Goal: Task Accomplishment & Management: Manage account settings

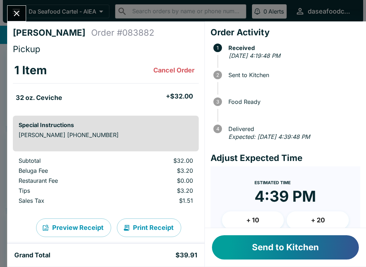
click at [334, 239] on button "Send to Kitchen" at bounding box center [285, 248] width 147 height 24
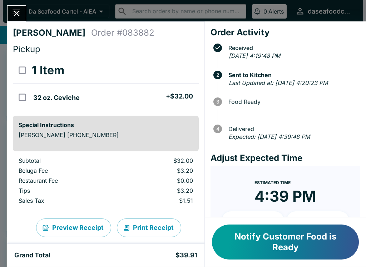
click at [18, 13] on icon "Close" at bounding box center [17, 14] width 10 height 10
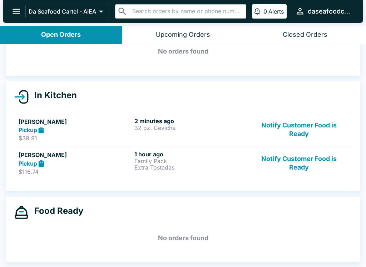
scroll to position [40, 0]
click at [307, 163] on button "Notify Customer Food is Ready" at bounding box center [299, 163] width 97 height 25
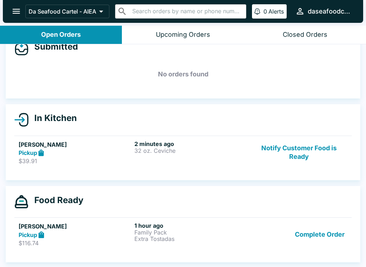
scroll to position [17, 0]
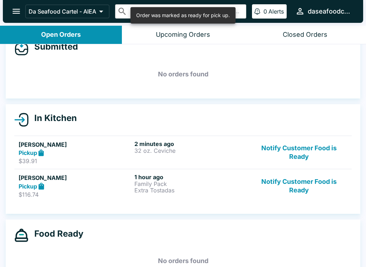
click at [298, 185] on button "Notify Customer Food is Ready" at bounding box center [299, 186] width 97 height 25
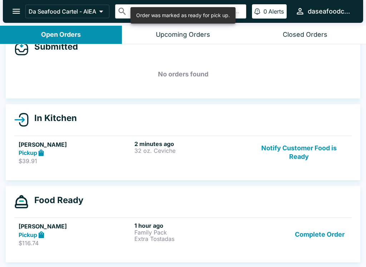
scroll to position [6, 0]
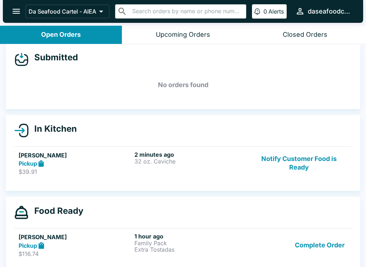
click at [305, 168] on button "Notify Customer Food is Ready" at bounding box center [299, 163] width 97 height 25
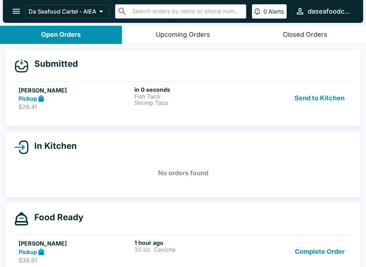
scroll to position [0, 0]
click at [334, 94] on button "Send to Kitchen" at bounding box center [320, 98] width 56 height 25
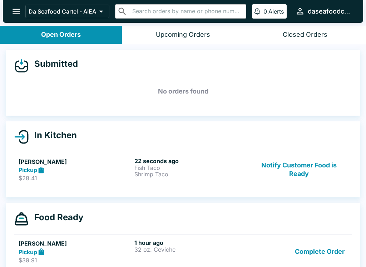
click at [30, 183] on link "[PERSON_NAME] Pickup $28.41 22 seconds ago Fish Taco Shrimp Taco Notify Custome…" at bounding box center [183, 170] width 338 height 34
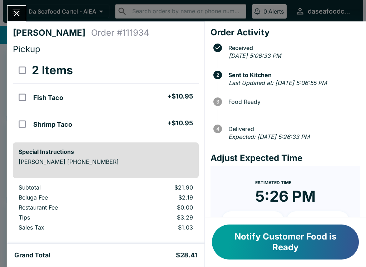
click at [17, 11] on icon "Close" at bounding box center [17, 14] width 10 height 10
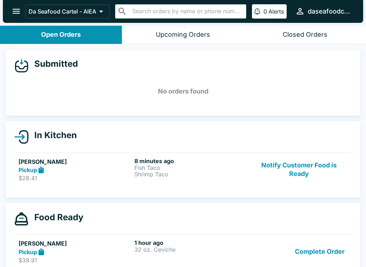
click at [9, 14] on button "open drawer" at bounding box center [16, 11] width 18 height 18
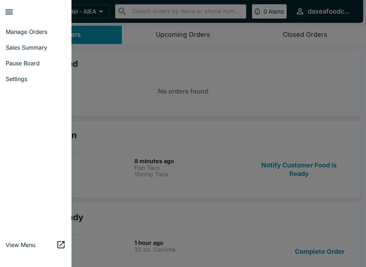
click at [11, 45] on span "Sales Summary" at bounding box center [36, 47] width 60 height 7
select select "03:00"
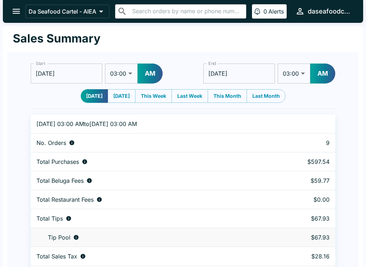
click at [13, 10] on icon "open drawer" at bounding box center [16, 11] width 10 height 10
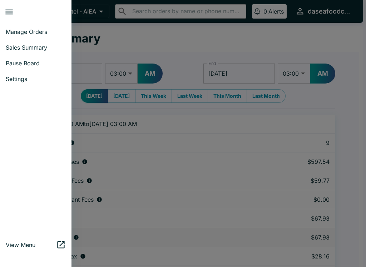
click at [14, 29] on span "Manage Orders" at bounding box center [36, 31] width 60 height 7
